Goal: Information Seeking & Learning: Learn about a topic

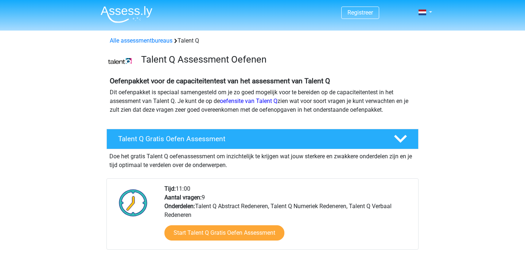
click at [127, 19] on img at bounding box center [127, 14] width 52 height 17
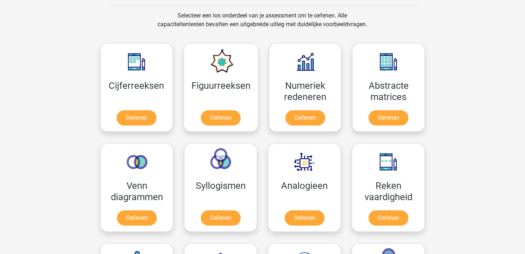
scroll to position [295, 0]
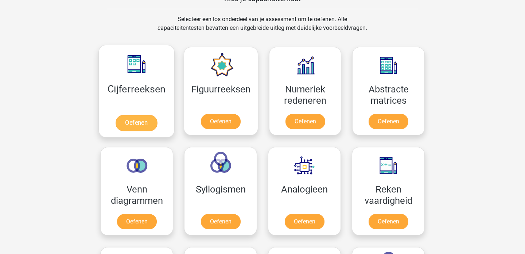
click at [147, 122] on link "Oefenen" at bounding box center [137, 123] width 42 height 16
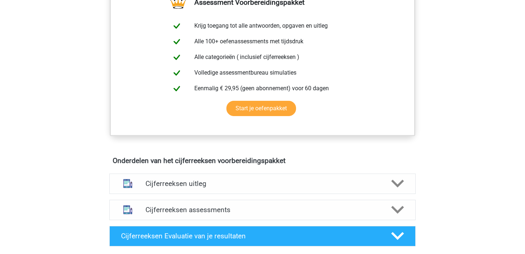
scroll to position [289, 0]
click at [258, 116] on link "Start je oefenpakket" at bounding box center [261, 108] width 70 height 15
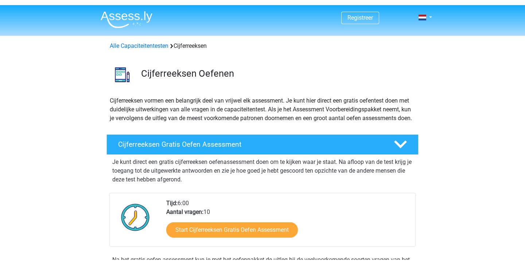
scroll to position [0, 0]
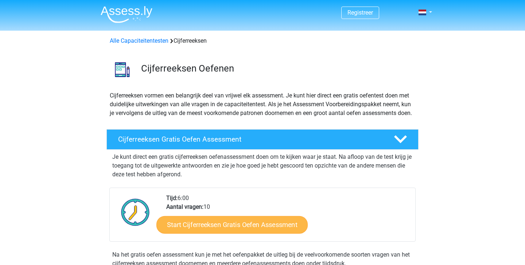
click at [221, 232] on link "Start Cijferreeksen Gratis Oefen Assessment" at bounding box center [231, 223] width 151 height 17
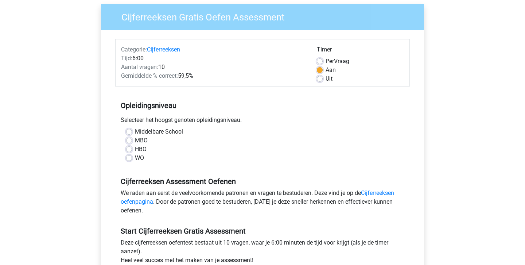
scroll to position [56, 0]
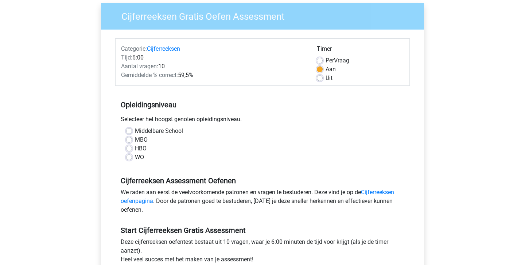
click at [135, 148] on label "HBO" at bounding box center [141, 148] width 12 height 9
click at [129, 148] on input "HBO" at bounding box center [129, 147] width 6 height 7
radio input "true"
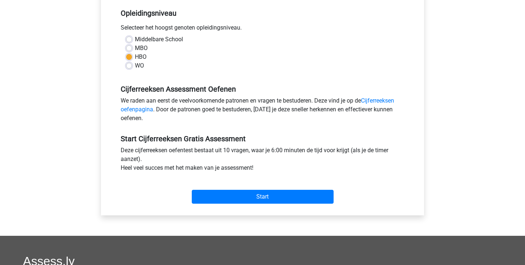
scroll to position [150, 0]
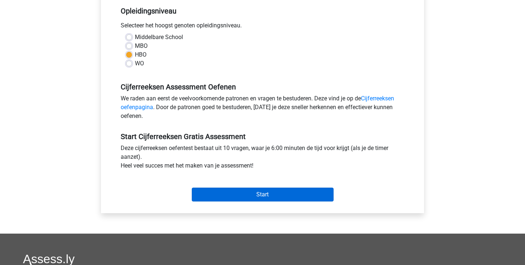
click at [270, 199] on input "Start" at bounding box center [263, 194] width 142 height 14
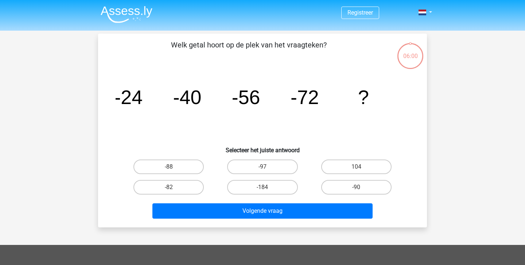
scroll to position [19, 0]
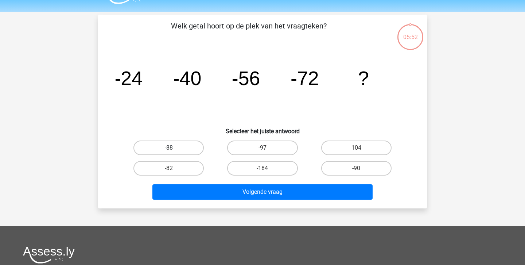
click at [185, 146] on label "-88" at bounding box center [168, 147] width 70 height 15
click at [173, 148] on input "-88" at bounding box center [171, 150] width 5 height 5
radio input "true"
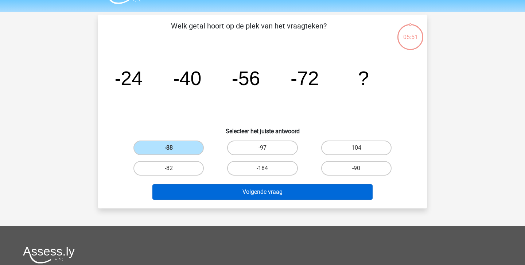
click at [217, 195] on button "Volgende vraag" at bounding box center [262, 191] width 220 height 15
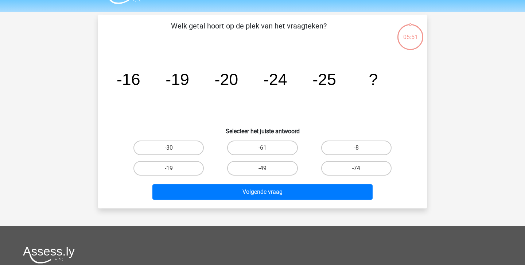
scroll to position [34, 0]
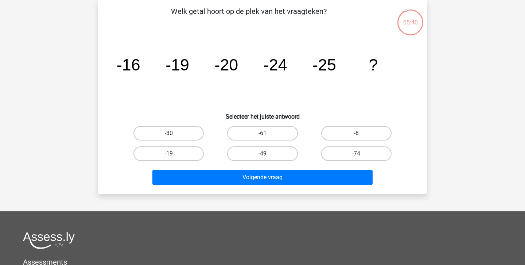
click at [176, 132] on label "-30" at bounding box center [168, 133] width 70 height 15
click at [173, 133] on input "-30" at bounding box center [171, 135] width 5 height 5
radio input "true"
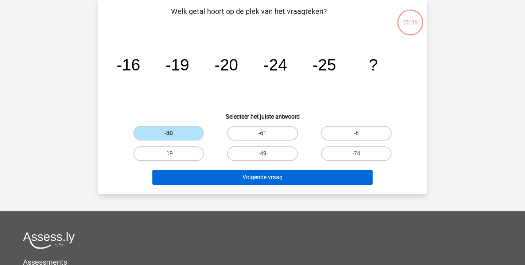
click at [223, 182] on button "Volgende vraag" at bounding box center [262, 176] width 220 height 15
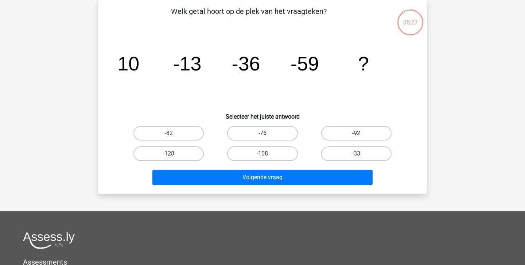
click at [363, 132] on label "-92" at bounding box center [356, 133] width 70 height 15
click at [361, 133] on input "-92" at bounding box center [358, 135] width 5 height 5
radio input "true"
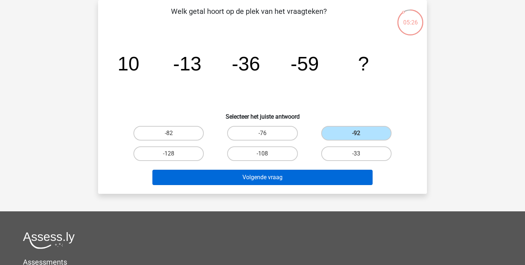
click at [319, 177] on button "Volgende vraag" at bounding box center [262, 176] width 220 height 15
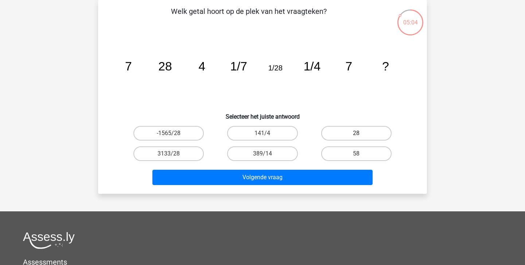
click at [347, 132] on label "28" at bounding box center [356, 133] width 70 height 15
click at [356, 133] on input "28" at bounding box center [358, 135] width 5 height 5
radio input "true"
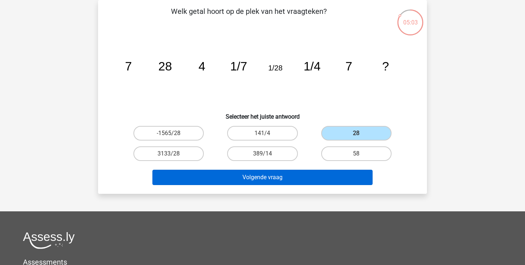
click at [314, 171] on button "Volgende vraag" at bounding box center [262, 176] width 220 height 15
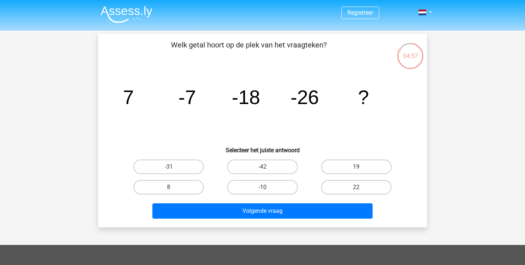
scroll to position [0, 0]
click at [183, 169] on label "-31" at bounding box center [168, 166] width 70 height 15
click at [173, 169] on input "-31" at bounding box center [171, 169] width 5 height 5
radio input "true"
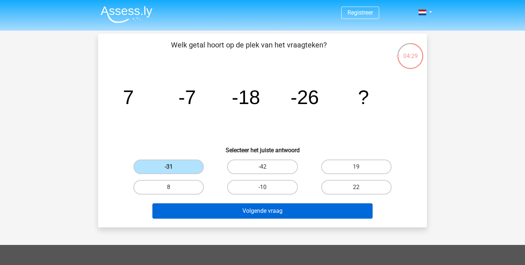
click at [189, 208] on button "Volgende vraag" at bounding box center [262, 210] width 220 height 15
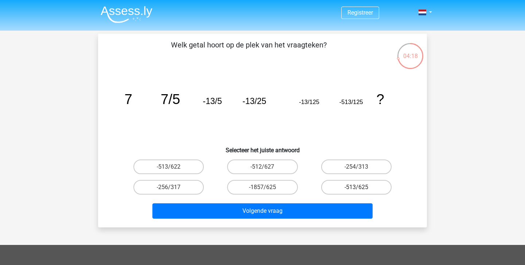
click at [342, 186] on label "-513/625" at bounding box center [356, 187] width 70 height 15
click at [356, 187] on input "-513/625" at bounding box center [358, 189] width 5 height 5
radio input "true"
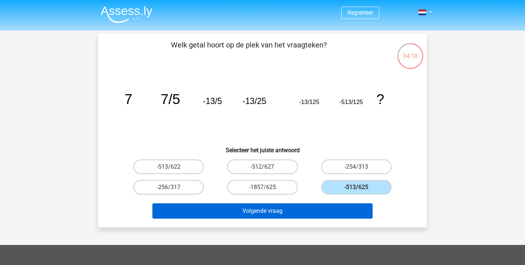
click at [316, 212] on button "Volgende vraag" at bounding box center [262, 210] width 220 height 15
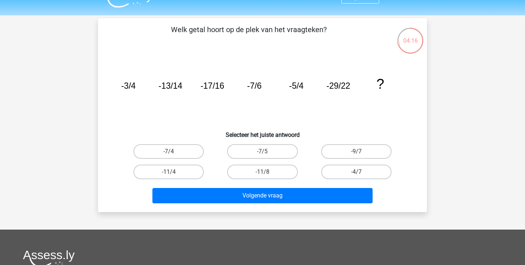
scroll to position [15, 0]
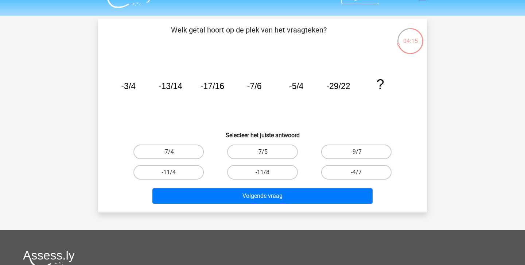
click at [274, 146] on label "-7/5" at bounding box center [262, 151] width 70 height 15
click at [267, 152] on input "-7/5" at bounding box center [264, 154] width 5 height 5
radio input "true"
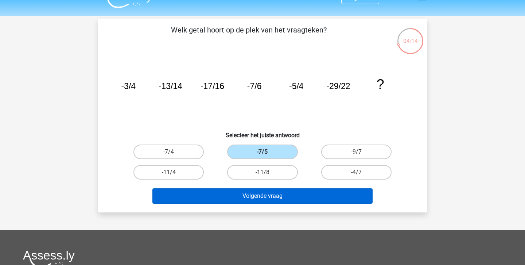
click at [269, 192] on button "Volgende vraag" at bounding box center [262, 195] width 220 height 15
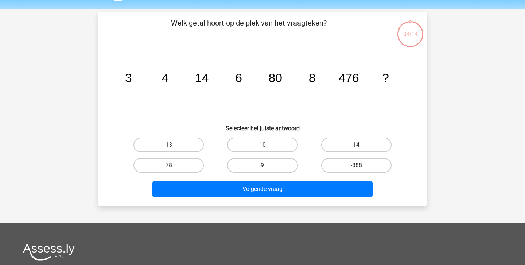
scroll to position [19, 0]
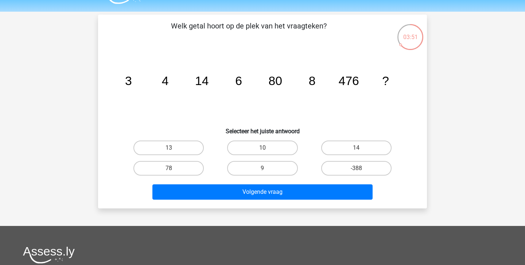
click at [264, 150] on input "10" at bounding box center [264, 150] width 5 height 5
radio input "true"
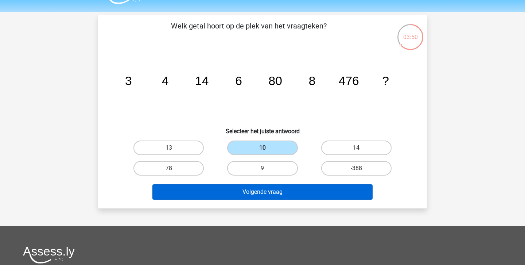
click at [258, 193] on button "Volgende vraag" at bounding box center [262, 191] width 220 height 15
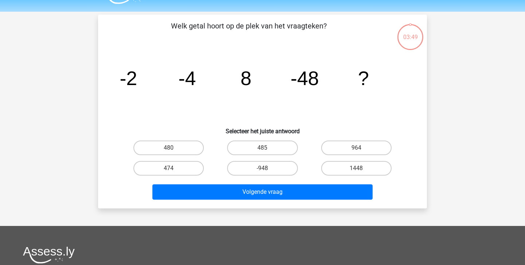
scroll to position [34, 0]
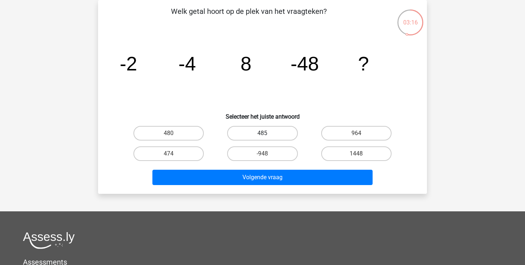
click at [262, 131] on label "485" at bounding box center [262, 133] width 70 height 15
click at [262, 133] on input "485" at bounding box center [264, 135] width 5 height 5
radio input "true"
click at [261, 168] on div "Volgende vraag" at bounding box center [262, 176] width 305 height 24
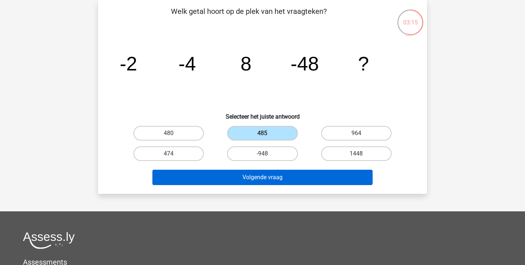
click at [259, 172] on button "Volgende vraag" at bounding box center [262, 176] width 220 height 15
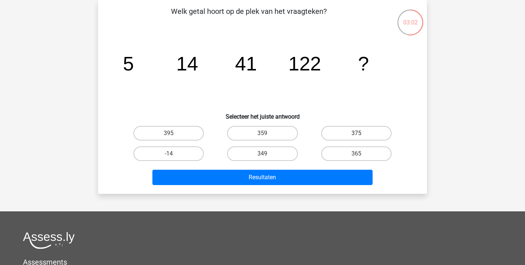
click at [332, 136] on label "375" at bounding box center [356, 133] width 70 height 15
click at [356, 136] on input "375" at bounding box center [358, 135] width 5 height 5
radio input "true"
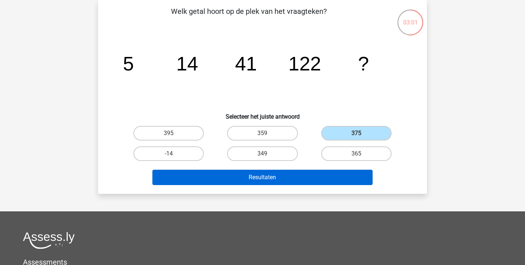
click at [316, 171] on button "Resultaten" at bounding box center [262, 176] width 220 height 15
